Goal: Find specific page/section: Find specific page/section

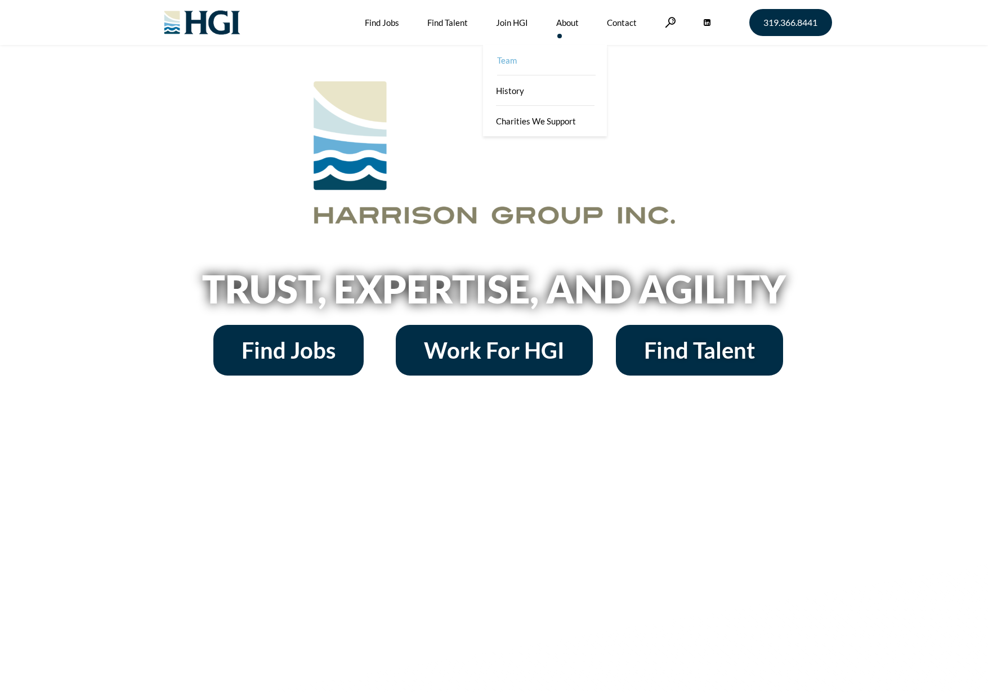
click at [561, 61] on link "Team" at bounding box center [546, 60] width 124 height 30
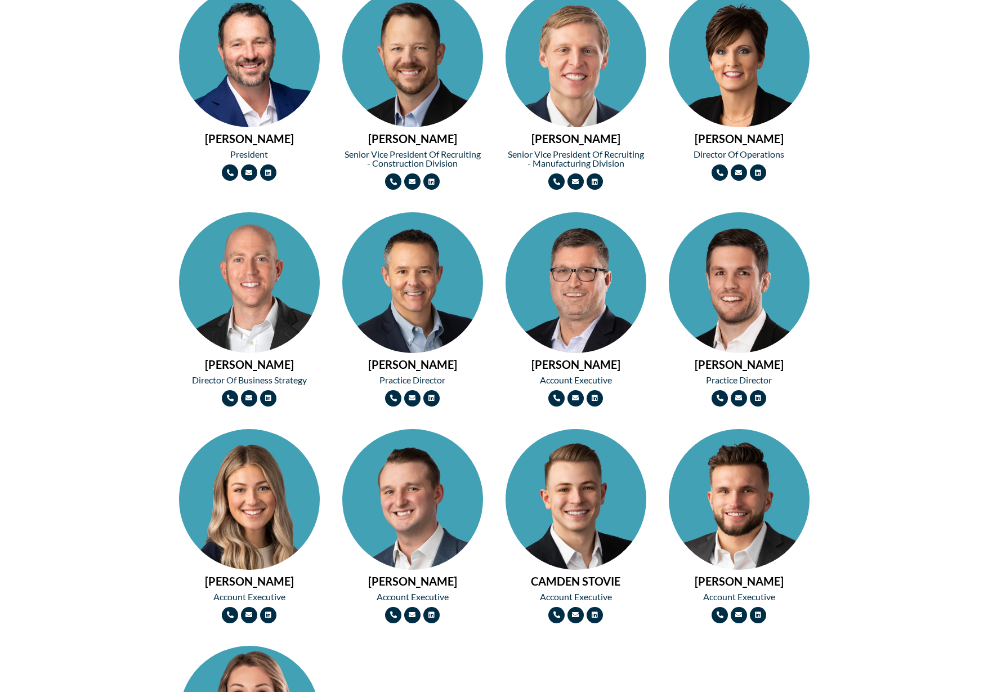
scroll to position [676, 0]
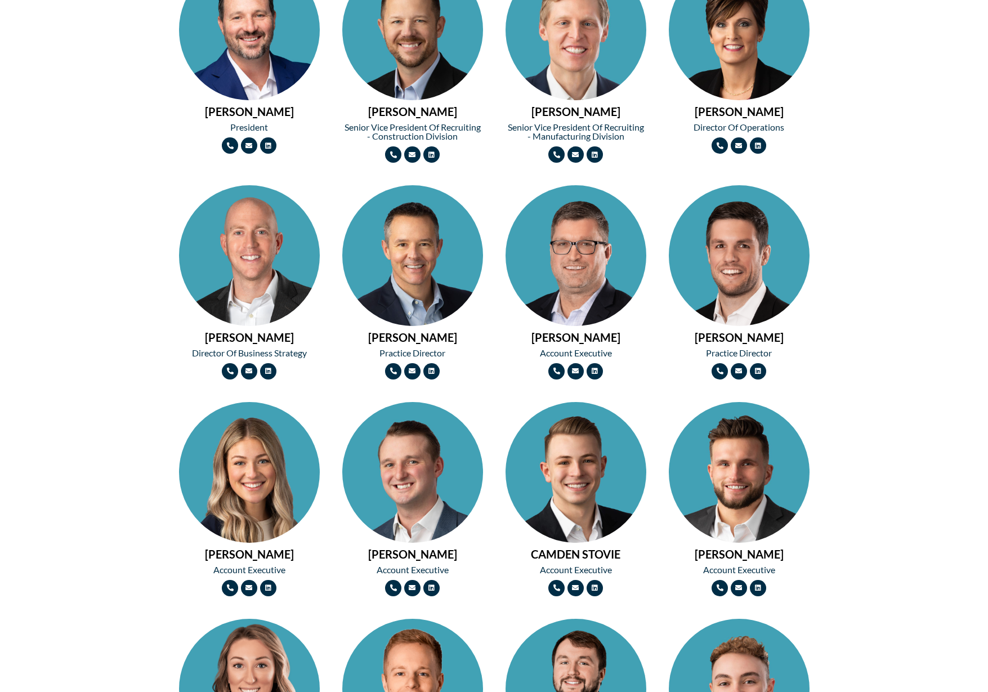
click at [260, 497] on img at bounding box center [249, 507] width 141 height 211
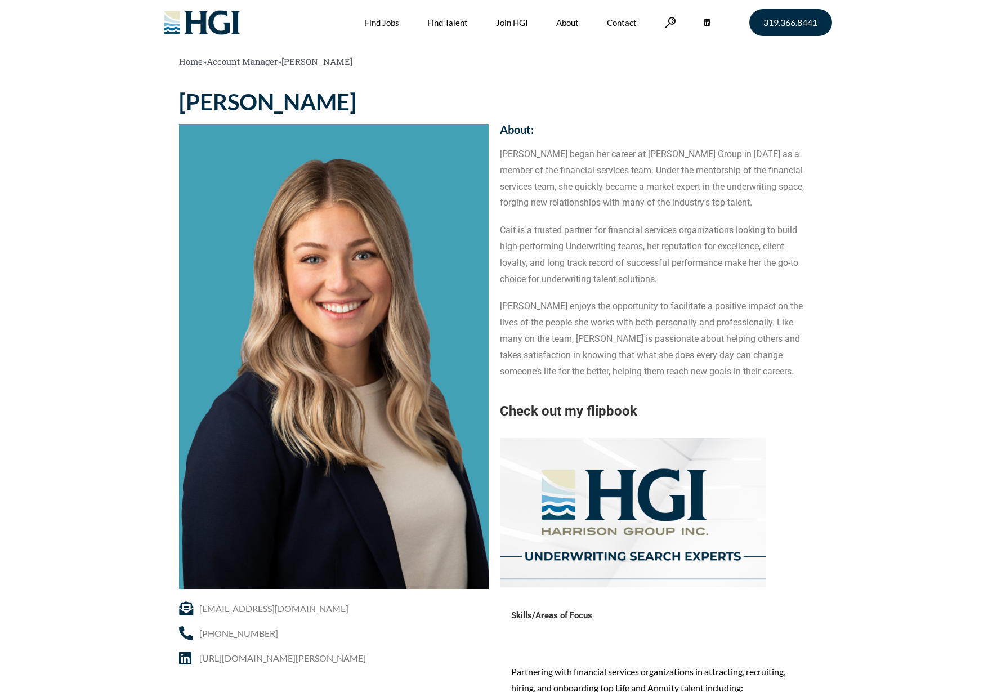
click at [803, 203] on p "[PERSON_NAME] began her career at [PERSON_NAME] Group in [DATE] as a member of …" at bounding box center [655, 178] width 310 height 65
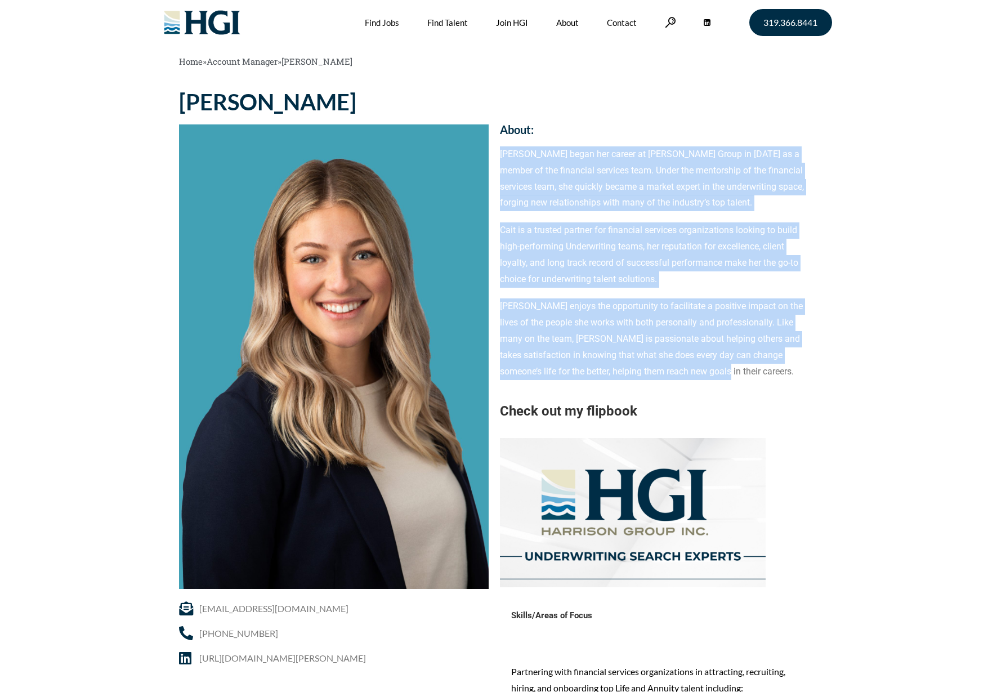
drag, startPoint x: 712, startPoint y: 374, endPoint x: 501, endPoint y: 149, distance: 308.0
click at [501, 149] on div "[PERSON_NAME] began her career at [PERSON_NAME] Group in [DATE] as a member of …" at bounding box center [655, 366] width 310 height 441
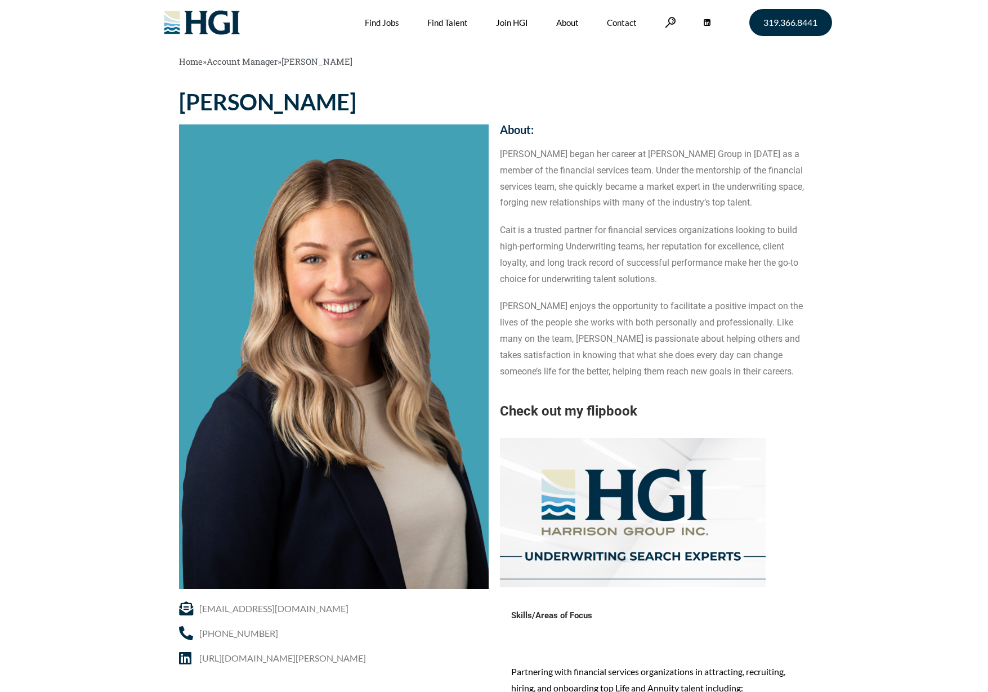
click at [145, 277] on section "[PERSON_NAME] [EMAIL_ADDRESS][DOMAIN_NAME] [PHONE_NUMBER] [URL][DOMAIN_NAME][PE…" at bounding box center [494, 690] width 988 height 1210
click at [646, 289] on div "[PERSON_NAME] began her career at [PERSON_NAME] Group in [DATE] as a member of …" at bounding box center [655, 366] width 310 height 441
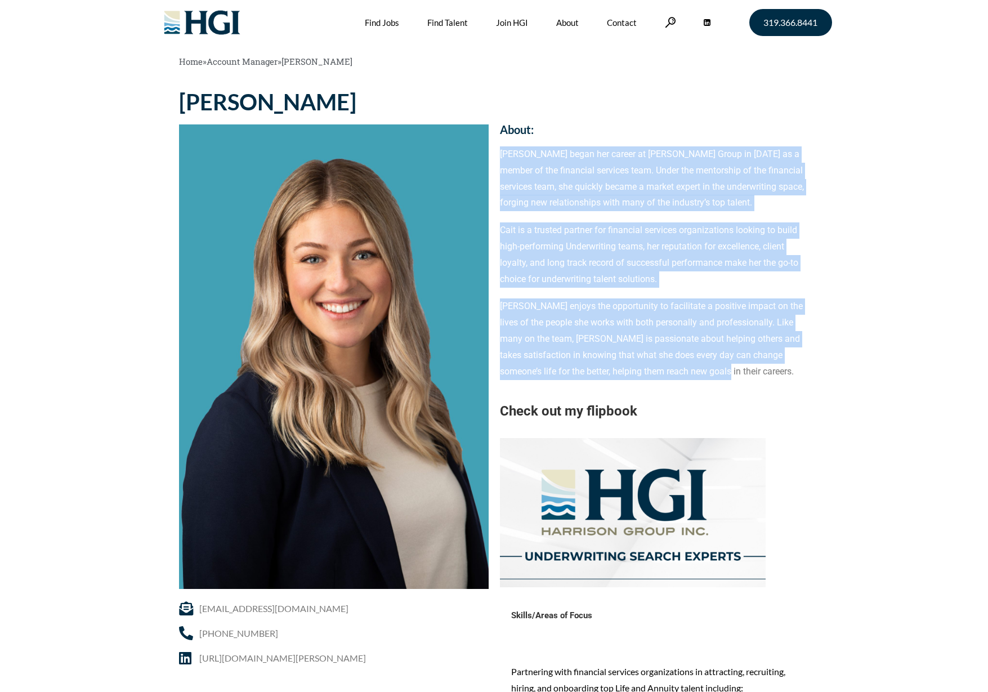
drag, startPoint x: 716, startPoint y: 371, endPoint x: 502, endPoint y: 154, distance: 304.3
click at [502, 154] on div "[PERSON_NAME] began her career at [PERSON_NAME] Group in [DATE] as a member of …" at bounding box center [655, 366] width 310 height 441
drag, startPoint x: 502, startPoint y: 154, endPoint x: 617, endPoint y: 246, distance: 146.7
click at [617, 246] on p "Cait is a trusted partner for financial services organizations looking to build…" at bounding box center [655, 254] width 310 height 65
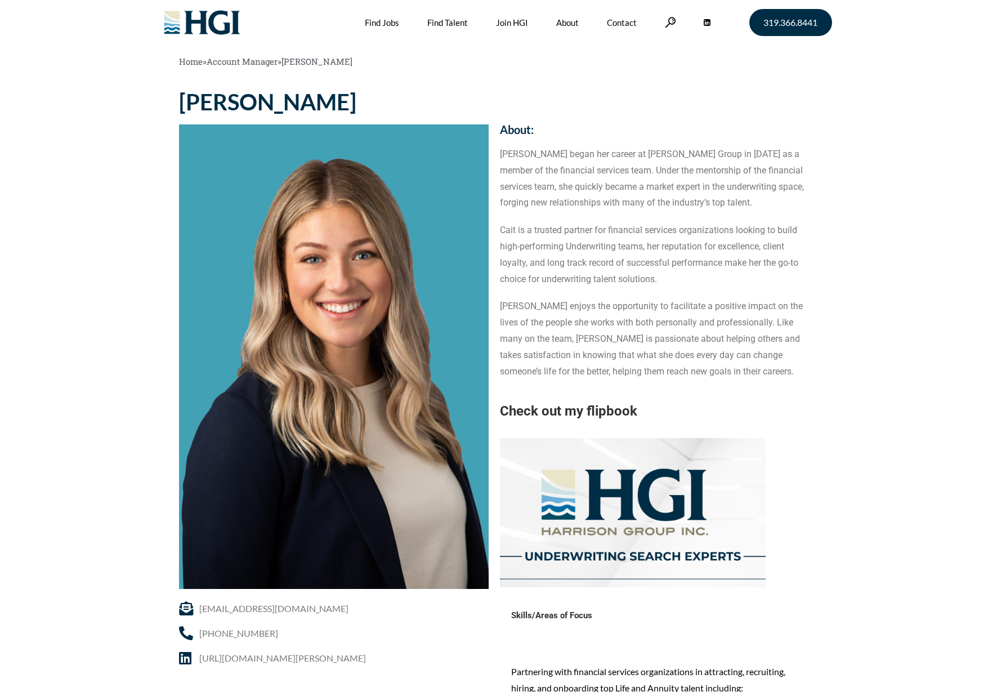
click at [855, 266] on section "[PERSON_NAME] [EMAIL_ADDRESS][DOMAIN_NAME] [PHONE_NUMBER] [URL][DOMAIN_NAME][PE…" at bounding box center [494, 690] width 988 height 1210
